Goal: Task Accomplishment & Management: Use online tool/utility

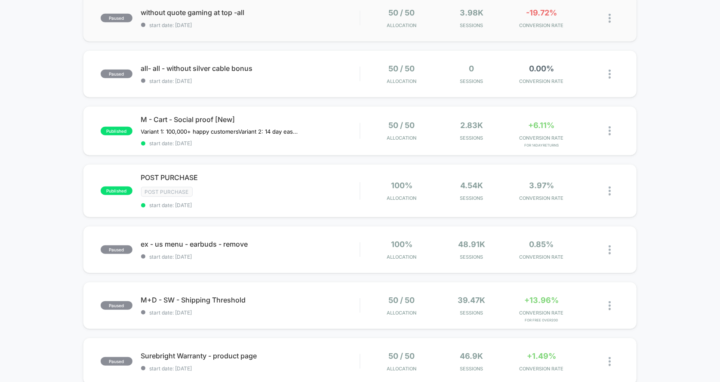
scroll to position [222, 0]
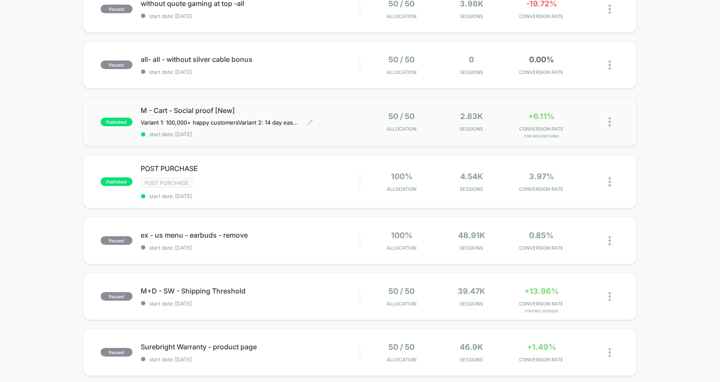
click at [331, 131] on span "start date: [DATE]" at bounding box center [250, 134] width 219 height 6
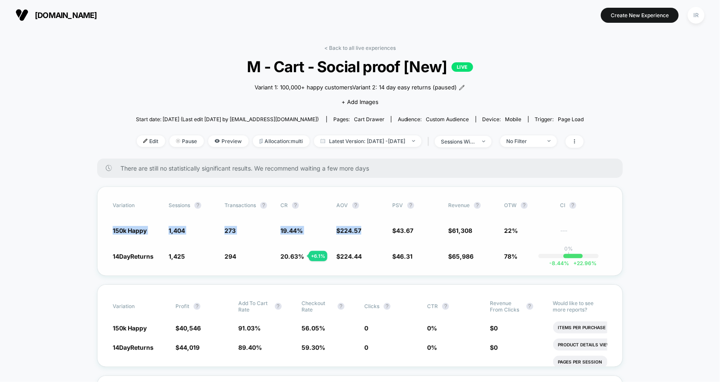
drag, startPoint x: 110, startPoint y: 226, endPoint x: 361, endPoint y: 230, distance: 250.6
click at [362, 230] on div "Variation Sessions ? Transactions ? CR ? AOV ? PSV ? Revenue ? OTW ? CI ? 150k …" at bounding box center [359, 231] width 525 height 89
click at [361, 230] on span "$ 224.57" at bounding box center [359, 230] width 47 height 9
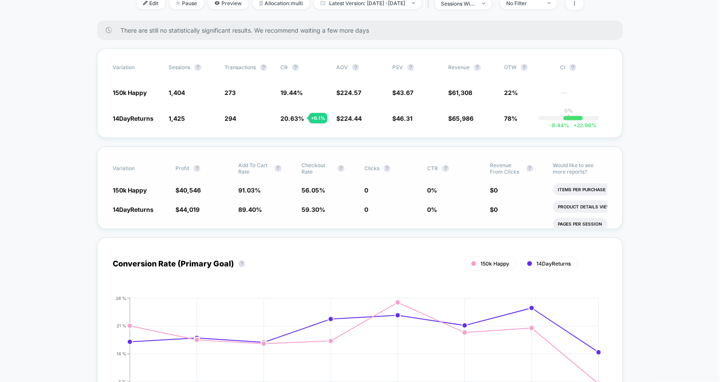
scroll to position [125, 0]
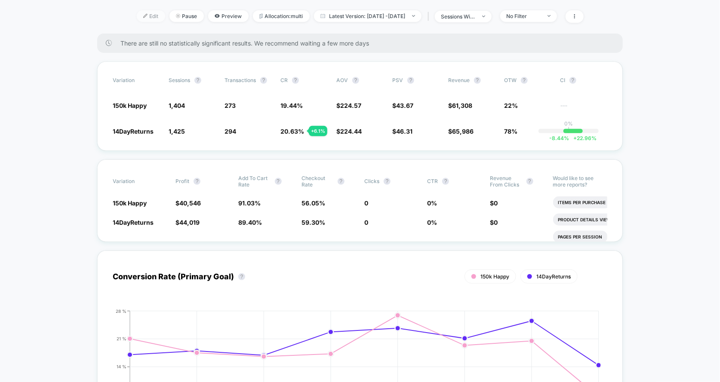
click at [137, 16] on span "Edit" at bounding box center [151, 16] width 28 height 12
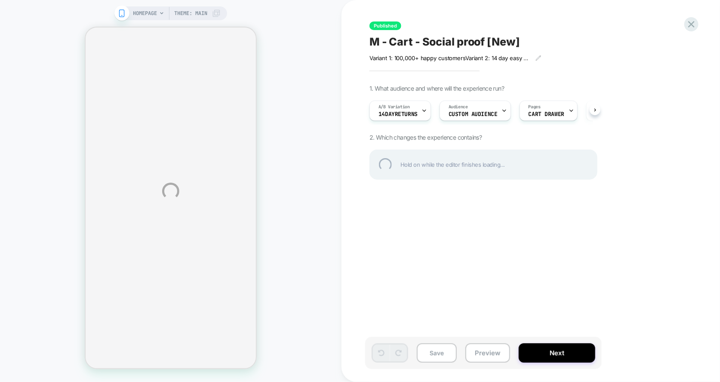
click at [421, 113] on div "HOMEPAGE Theme: MAIN Published M - Cart - Social proof [New] Variant 1: 100,000…" at bounding box center [360, 191] width 720 height 382
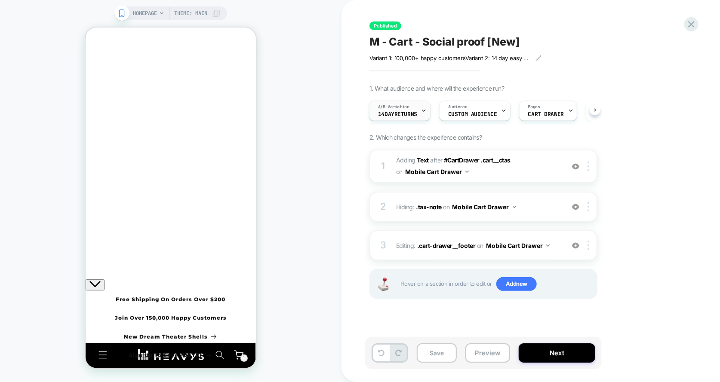
click at [401, 109] on span "A/B Variation" at bounding box center [393, 107] width 31 height 6
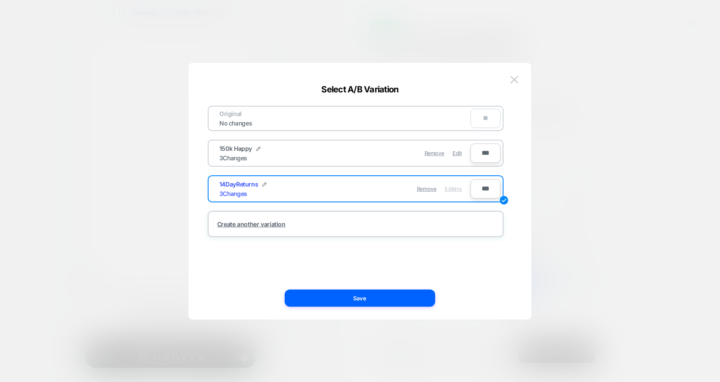
click at [261, 182] on div "14DayReturns" at bounding box center [242, 184] width 47 height 7
click at [264, 182] on img at bounding box center [264, 184] width 4 height 4
click at [241, 188] on input "**********" at bounding box center [250, 189] width 62 height 17
drag, startPoint x: 244, startPoint y: 187, endPoint x: 186, endPoint y: 187, distance: 58.0
click at [365, 125] on div "**********" at bounding box center [479, 110] width 228 height 29
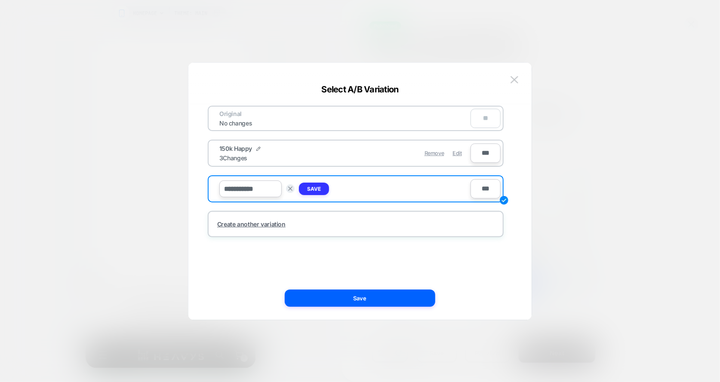
type input "**********"
click at [324, 194] on button "Save" at bounding box center [314, 189] width 30 height 12
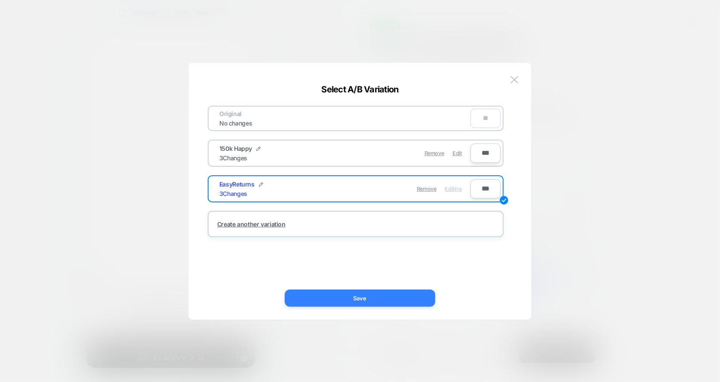
click at [332, 298] on button "Save" at bounding box center [360, 298] width 150 height 17
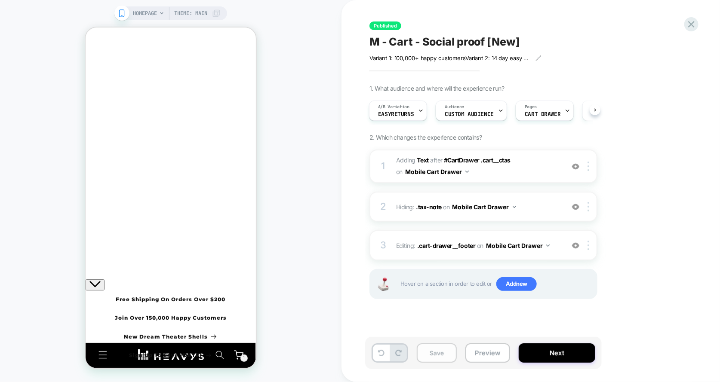
click at [429, 357] on button "Save" at bounding box center [437, 352] width 40 height 19
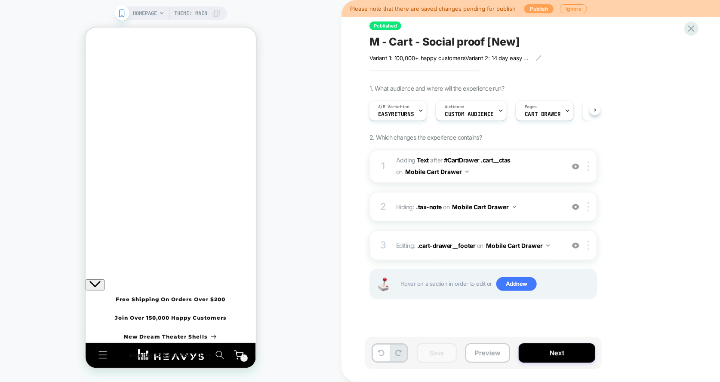
click at [529, 7] on button "Publish" at bounding box center [538, 8] width 29 height 9
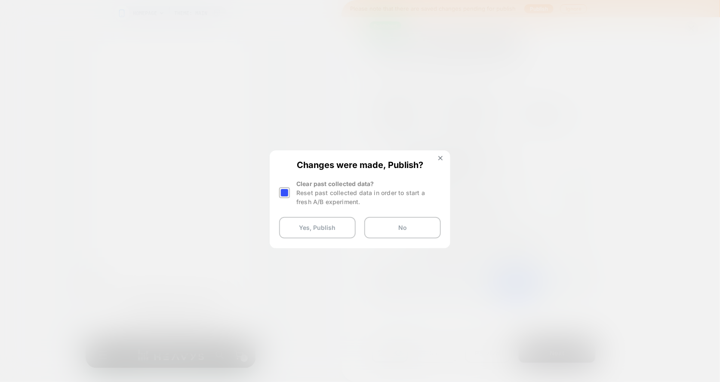
click at [315, 194] on div "Reset past collected data in order to start a fresh A/B experiment." at bounding box center [368, 197] width 144 height 18
click at [290, 192] on div at bounding box center [285, 192] width 13 height 27
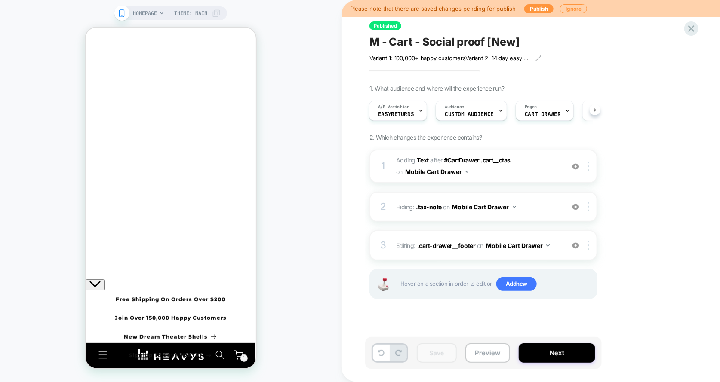
drag, startPoint x: 292, startPoint y: 232, endPoint x: 282, endPoint y: 114, distance: 118.7
click at [539, 6] on button "Publish" at bounding box center [538, 8] width 29 height 9
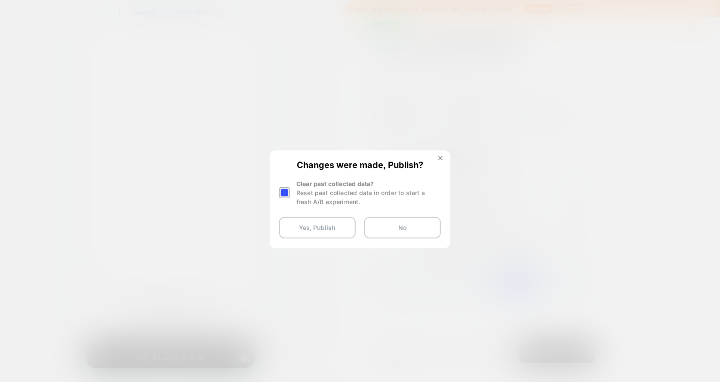
click at [281, 189] on div at bounding box center [284, 192] width 11 height 11
click at [312, 227] on button "Yes, Publish" at bounding box center [317, 227] width 77 height 21
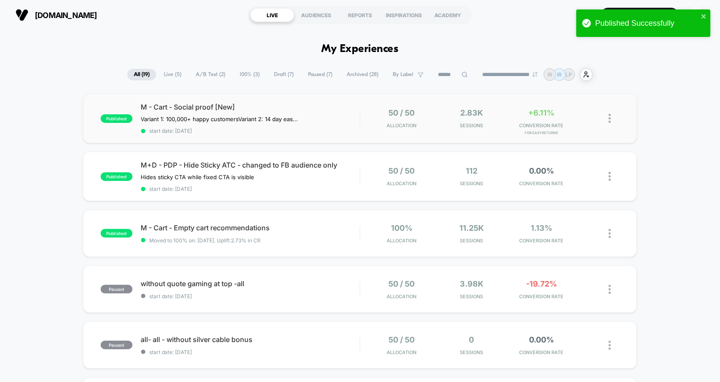
click at [329, 97] on div "published M - Cart - Social proof [New] Variant 1: 100,000+ happy customers Var…" at bounding box center [360, 118] width 554 height 49
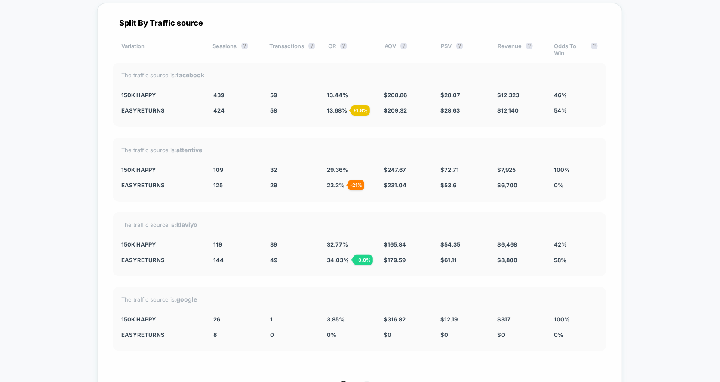
scroll to position [2045, 0]
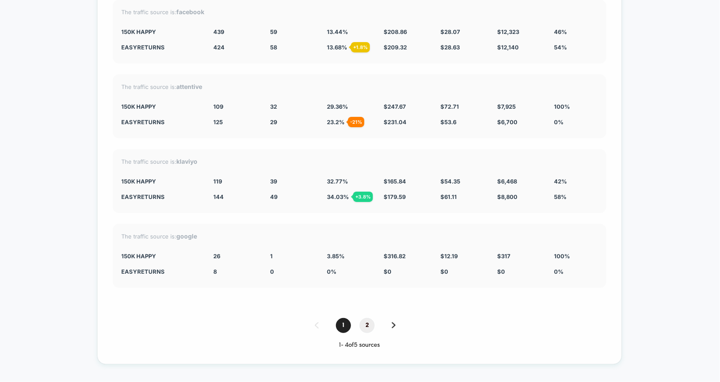
click at [364, 318] on span "2" at bounding box center [366, 325] width 15 height 15
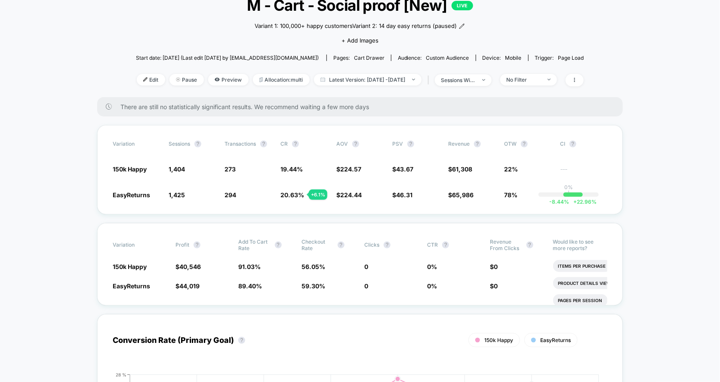
scroll to position [0, 0]
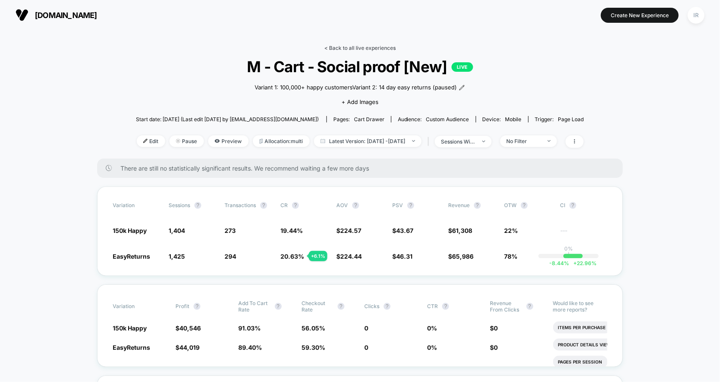
click at [342, 46] on link "< Back to all live experiences" at bounding box center [359, 48] width 71 height 6
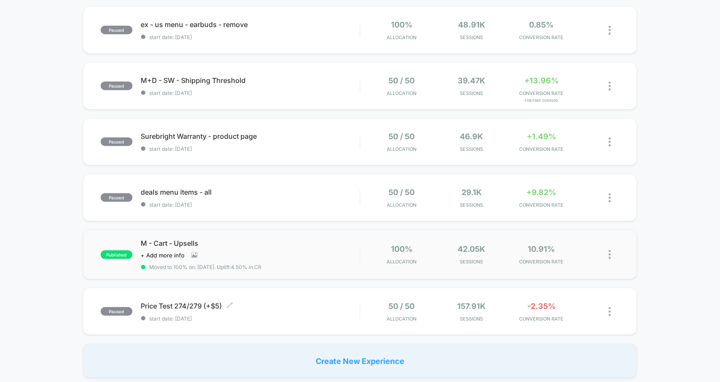
scroll to position [435, 0]
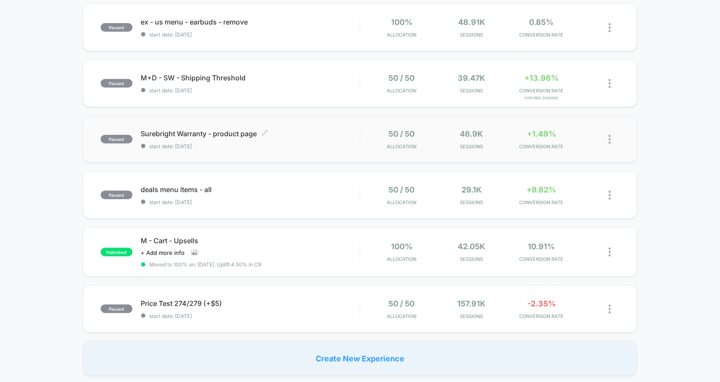
click at [279, 138] on div "Surebright Warranty - product page Click to edit experience details Click to ed…" at bounding box center [250, 139] width 219 height 20
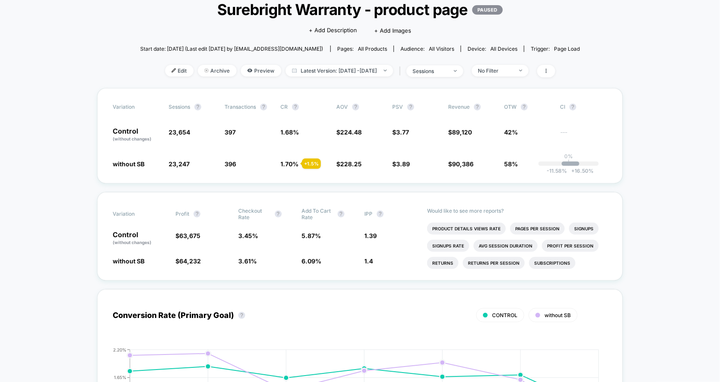
scroll to position [58, 0]
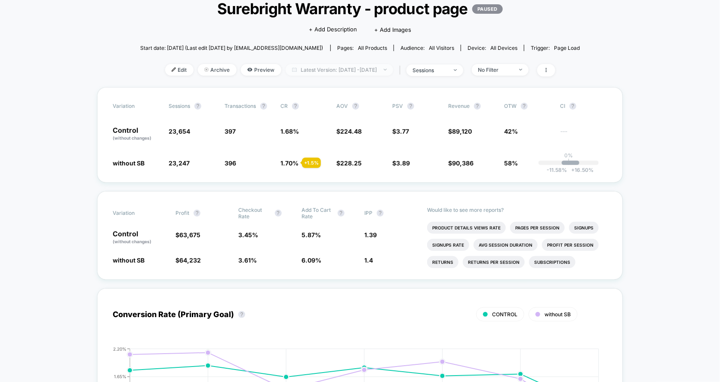
click at [319, 69] on span "Latest Version: [DATE] - [DATE]" at bounding box center [338, 70] width 107 height 12
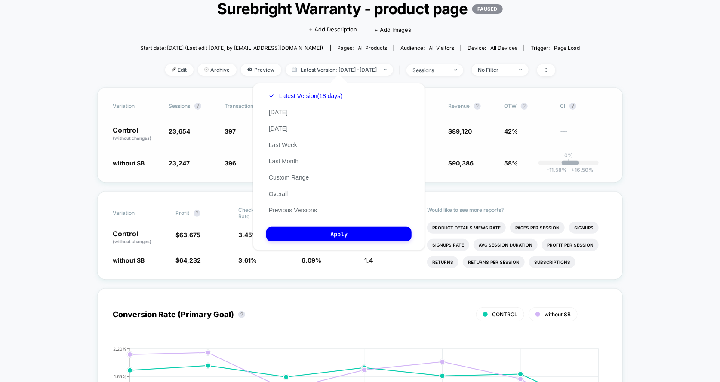
click at [193, 179] on div "Variation Sessions ? Transactions ? CR ? AOV ? PSV ? Revenue ? OTW ? CI ? Contr…" at bounding box center [359, 134] width 525 height 95
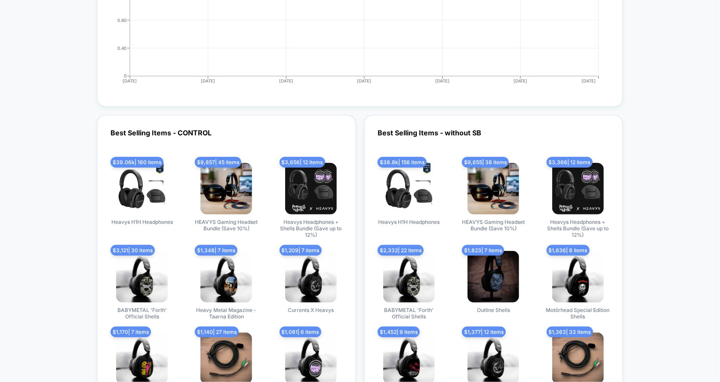
scroll to position [2587, 0]
